Goal: Obtain resource: Download file/media

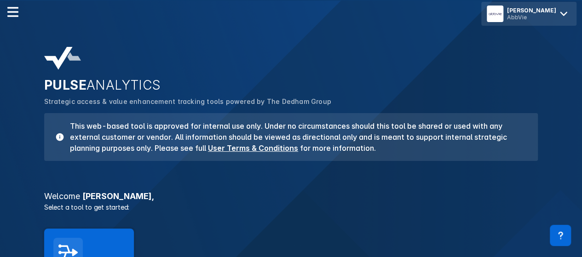
click at [567, 10] on icon at bounding box center [564, 13] width 15 height 15
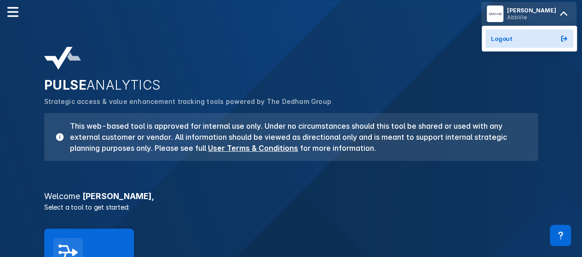
click at [373, 41] on div "PULSE ANALYTICS Strategic access & value enhancement tracking tools powered by …" at bounding box center [291, 103] width 505 height 125
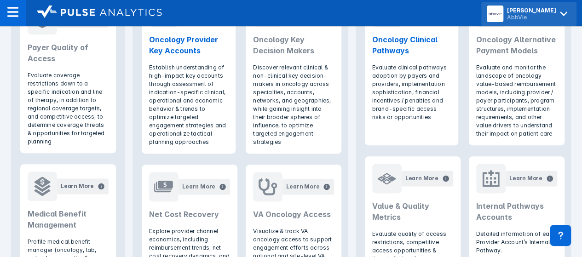
scroll to position [393, 0]
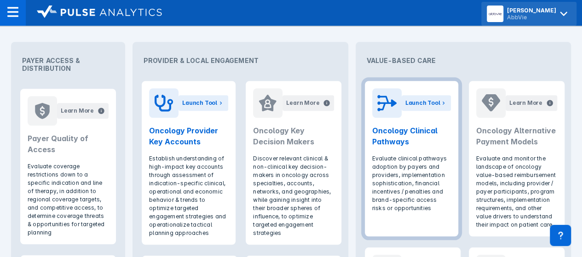
click at [421, 139] on h2 "Oncology Clinical Pathways" at bounding box center [412, 136] width 79 height 22
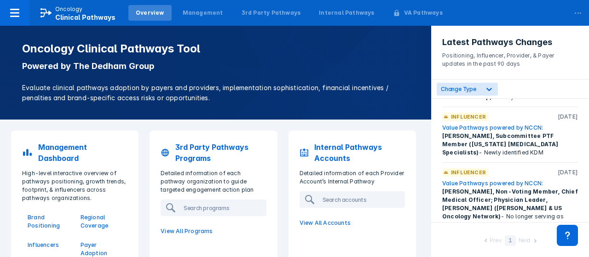
scroll to position [184, 0]
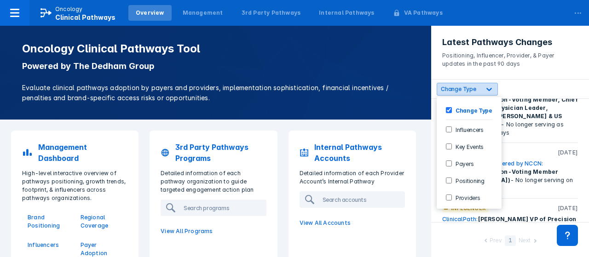
click at [488, 91] on icon at bounding box center [490, 89] width 6 height 3
click at [450, 178] on input "Positioning" at bounding box center [449, 181] width 6 height 6
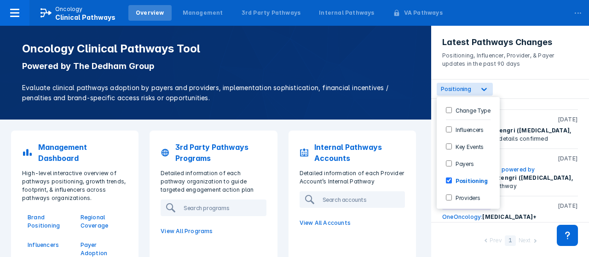
scroll to position [0, 0]
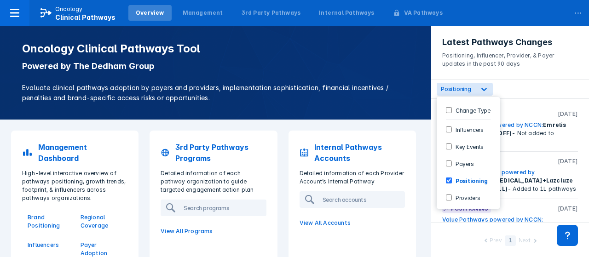
click at [549, 91] on div "option Positioning, selected. 6 results available. Use Up and Down to choose op…" at bounding box center [510, 89] width 158 height 19
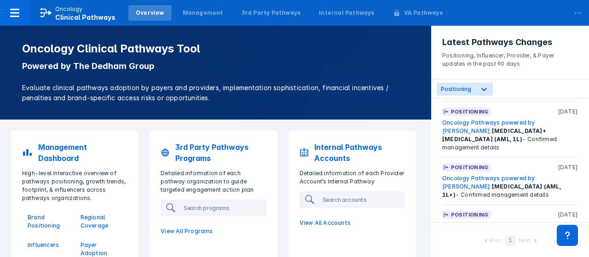
scroll to position [626, 0]
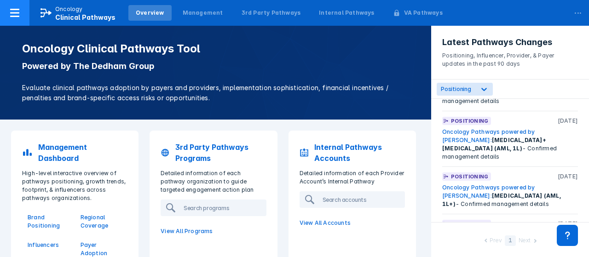
click at [15, 11] on icon at bounding box center [14, 12] width 11 height 11
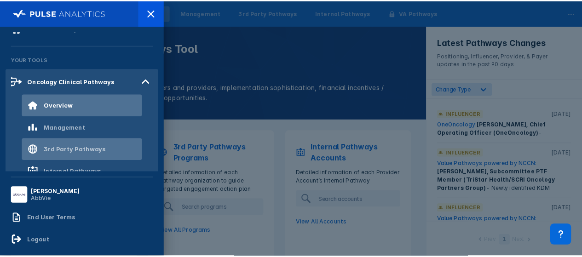
scroll to position [0, 0]
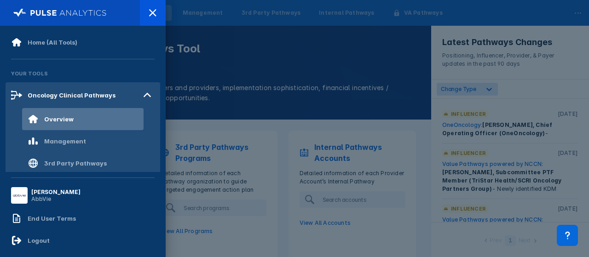
click at [324, 56] on div at bounding box center [294, 128] width 589 height 257
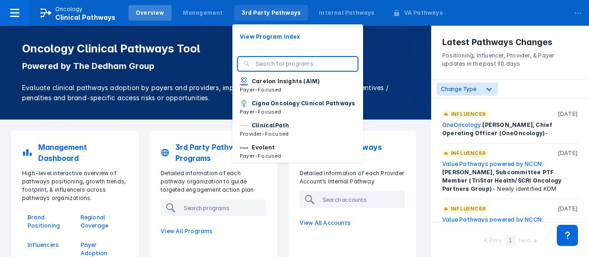
click at [252, 8] on div "3rd Party Pathways" at bounding box center [271, 13] width 74 height 16
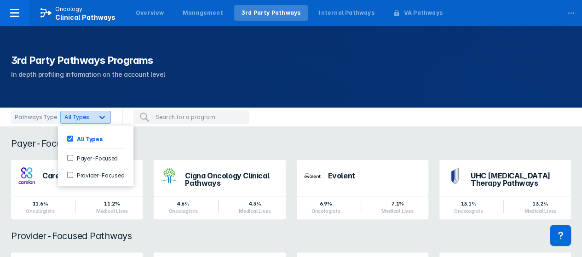
click at [101, 116] on icon at bounding box center [102, 117] width 9 height 9
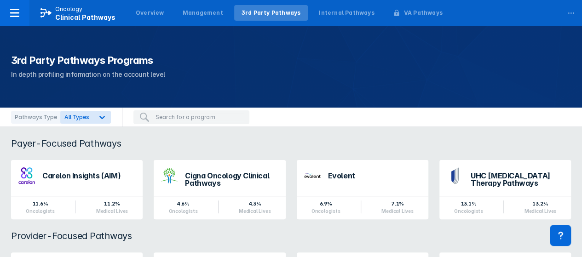
click at [316, 111] on div "Pathways Type All Types" at bounding box center [291, 117] width 582 height 19
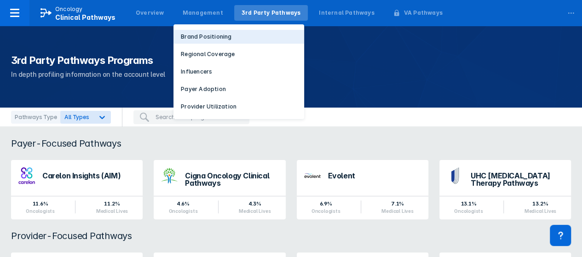
click at [191, 32] on button "Brand Positioning" at bounding box center [239, 37] width 131 height 14
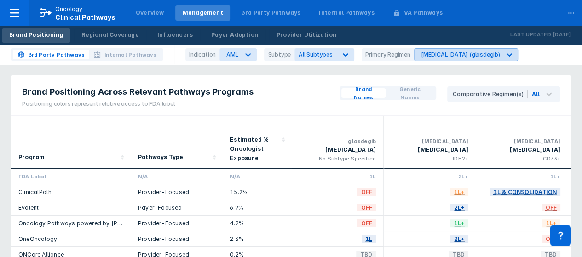
click at [505, 52] on icon at bounding box center [509, 54] width 9 height 9
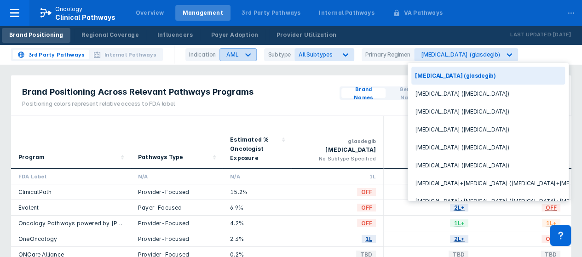
click at [246, 54] on icon at bounding box center [249, 54] width 6 height 3
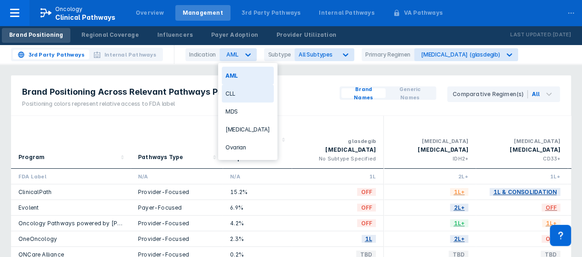
click at [232, 95] on div "CLL" at bounding box center [248, 94] width 52 height 18
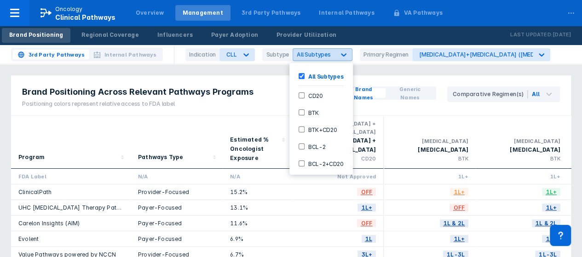
click at [339, 52] on icon at bounding box center [343, 54] width 9 height 9
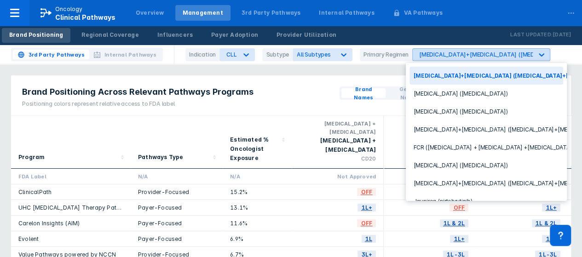
click at [539, 52] on icon at bounding box center [541, 54] width 9 height 9
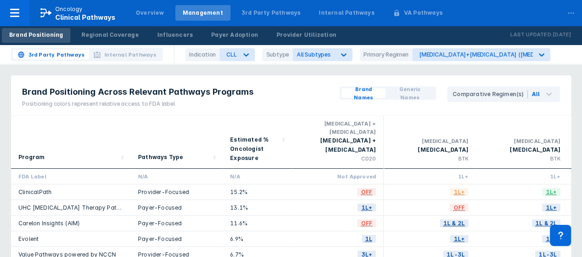
click at [296, 86] on div "Brand Positioning Across Relevant Pathways Programs Positioning colors represen…" at bounding box center [291, 96] width 560 height 41
click at [539, 54] on icon at bounding box center [542, 54] width 6 height 3
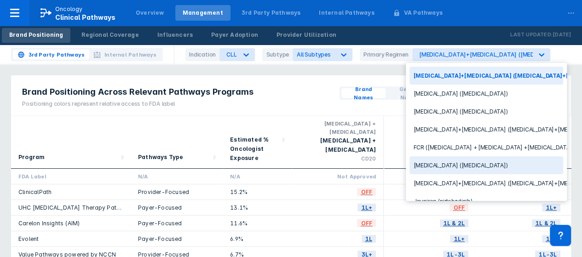
click at [456, 160] on div "[MEDICAL_DATA] ([MEDICAL_DATA])" at bounding box center [487, 166] width 154 height 18
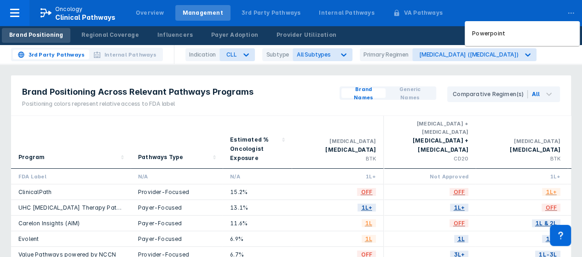
click at [571, 8] on div "..." at bounding box center [571, 10] width 18 height 19
click at [484, 34] on p "Powerpoint" at bounding box center [488, 33] width 33 height 8
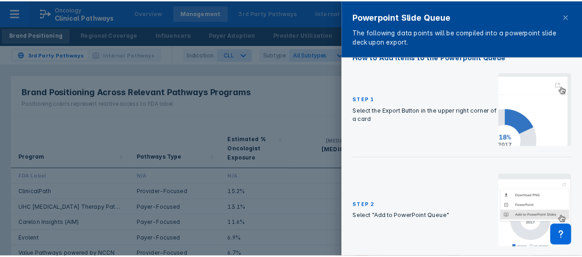
scroll to position [129, 0]
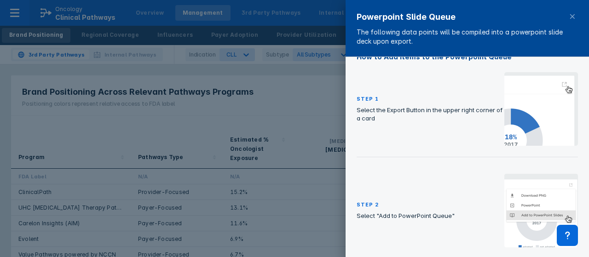
click at [561, 87] on img at bounding box center [542, 109] width 74 height 74
click at [559, 82] on img at bounding box center [542, 109] width 74 height 74
click at [525, 127] on img at bounding box center [542, 109] width 74 height 74
click at [565, 233] on icon at bounding box center [568, 236] width 10 height 10
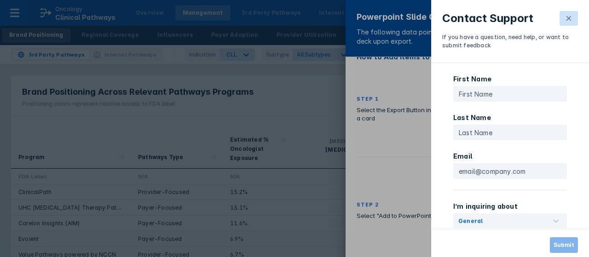
click at [568, 17] on icon at bounding box center [569, 18] width 5 height 5
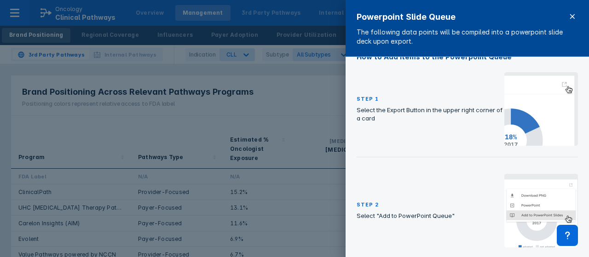
click at [572, 15] on icon at bounding box center [572, 16] width 7 height 7
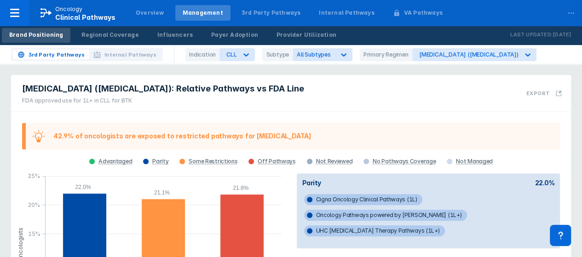
scroll to position [322, 0]
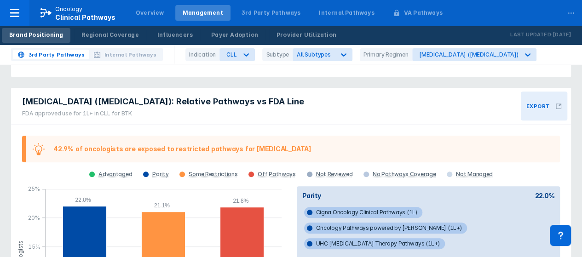
click at [556, 104] on icon at bounding box center [559, 107] width 6 height 6
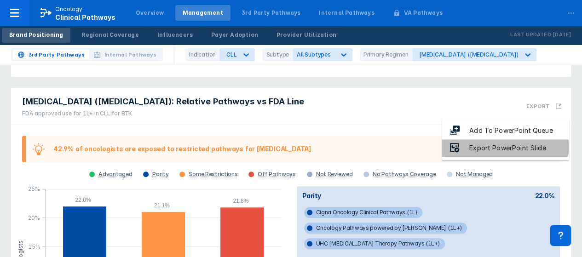
click at [502, 147] on div "Export PowerPoint Slide" at bounding box center [507, 148] width 95 height 11
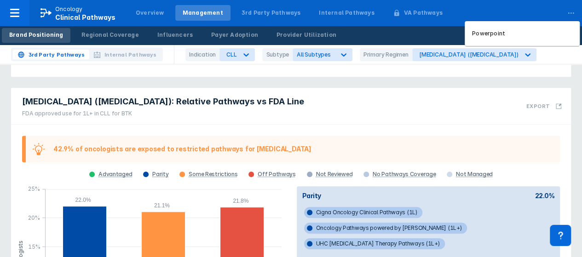
click at [571, 14] on div "..." at bounding box center [571, 10] width 18 height 19
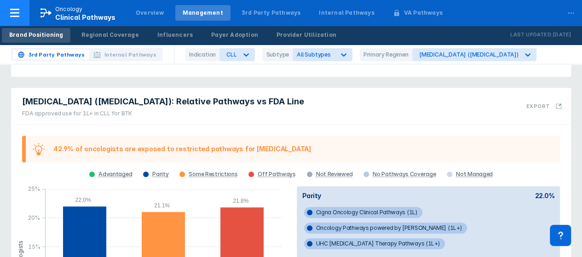
click at [16, 9] on icon at bounding box center [14, 13] width 9 height 8
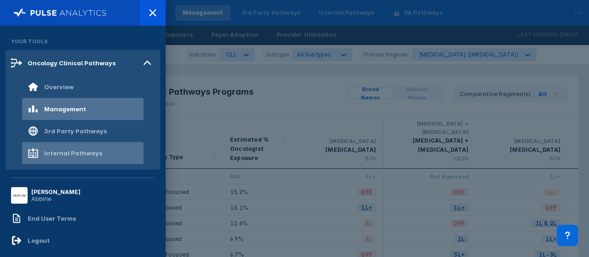
scroll to position [41, 0]
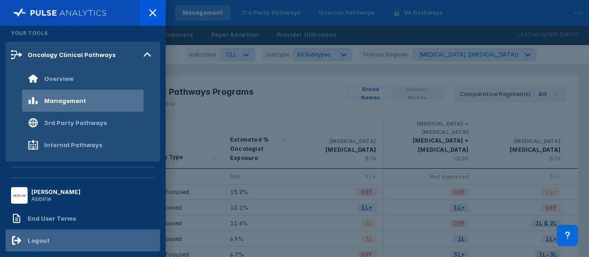
click at [46, 238] on div "Logout" at bounding box center [39, 240] width 22 height 7
